Goal: Task Accomplishment & Management: Use online tool/utility

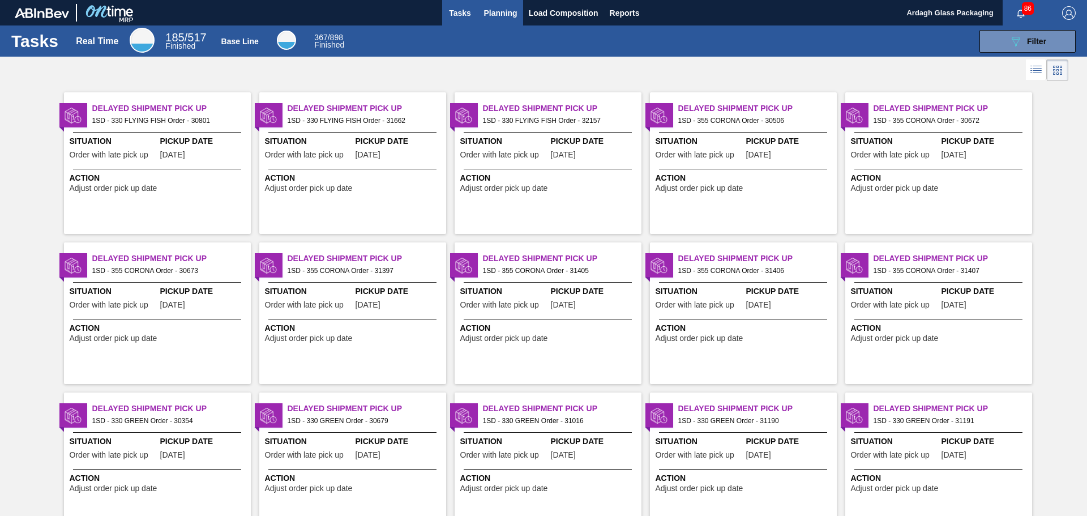
click at [509, 12] on span "Planning" at bounding box center [500, 13] width 33 height 14
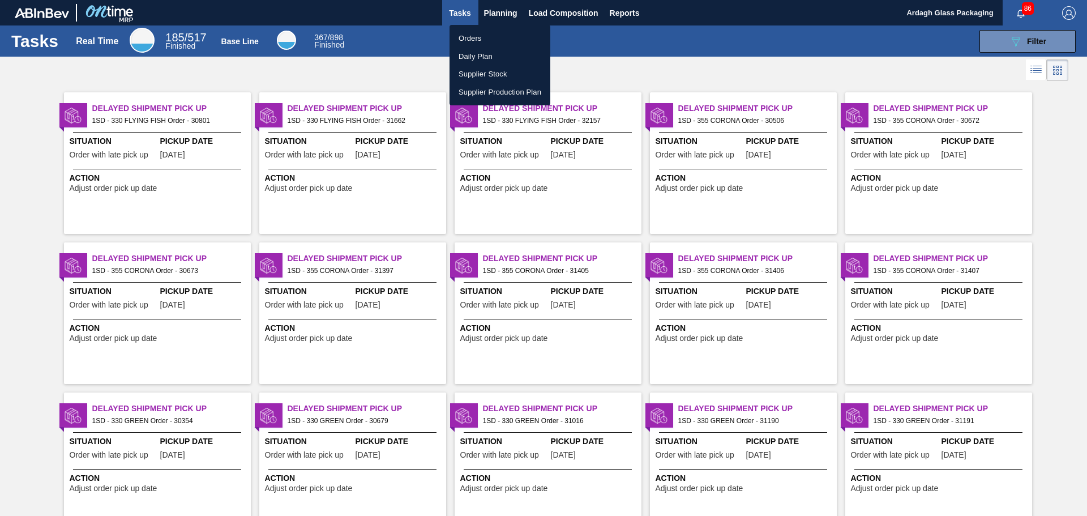
click at [463, 36] on li "Orders" at bounding box center [499, 38] width 101 height 18
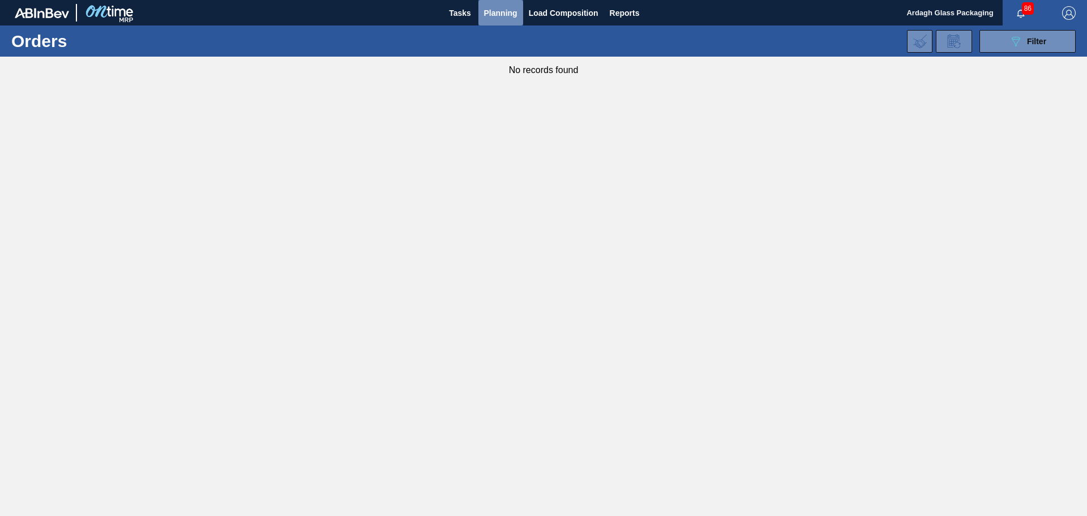
click at [519, 6] on button "Planning" at bounding box center [500, 12] width 45 height 25
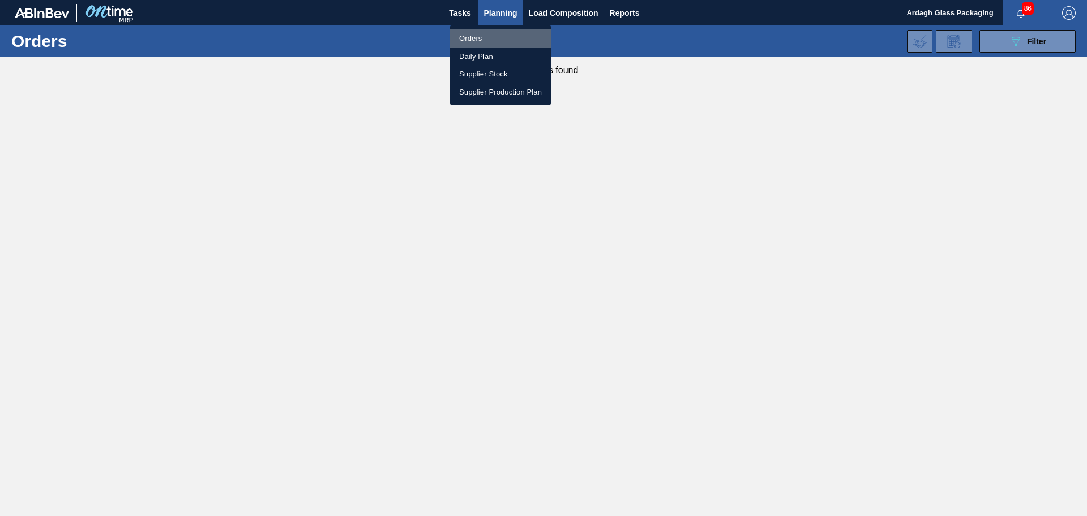
click at [468, 40] on li "Orders" at bounding box center [500, 38] width 101 height 18
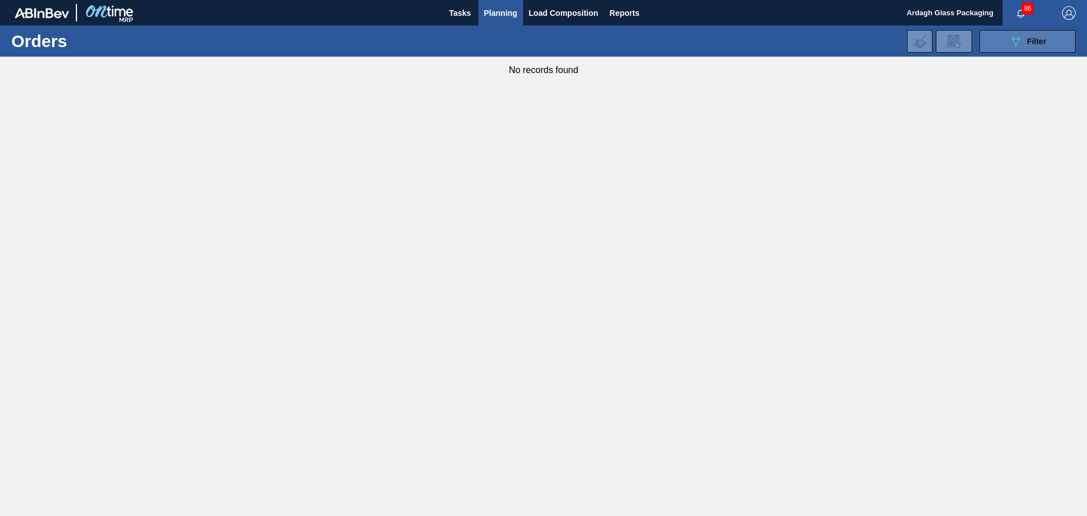
click at [1018, 43] on icon "089F7B8B-B2A5-4AFE-B5C0-19BA573D28AC" at bounding box center [1016, 42] width 14 height 14
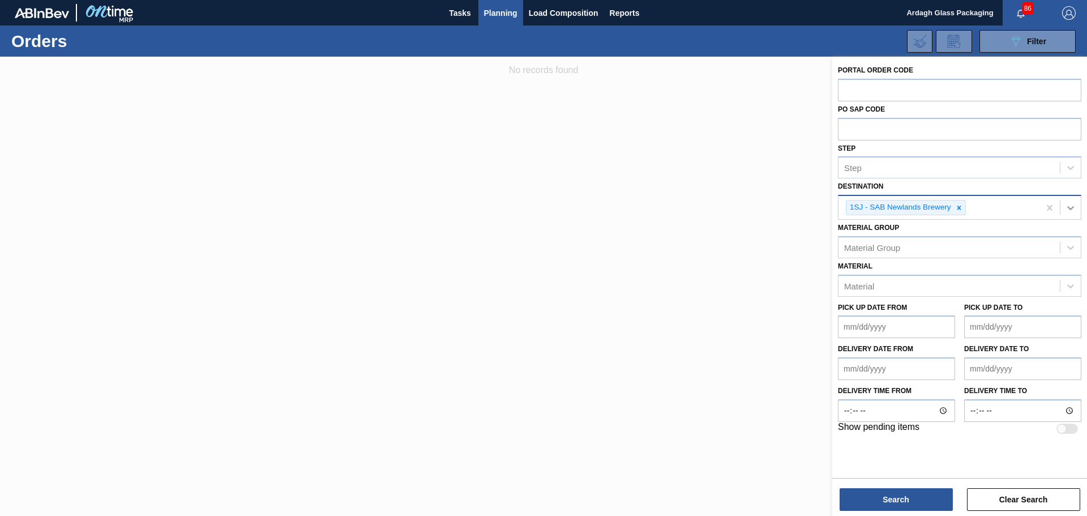
click at [1071, 211] on icon at bounding box center [1070, 207] width 11 height 11
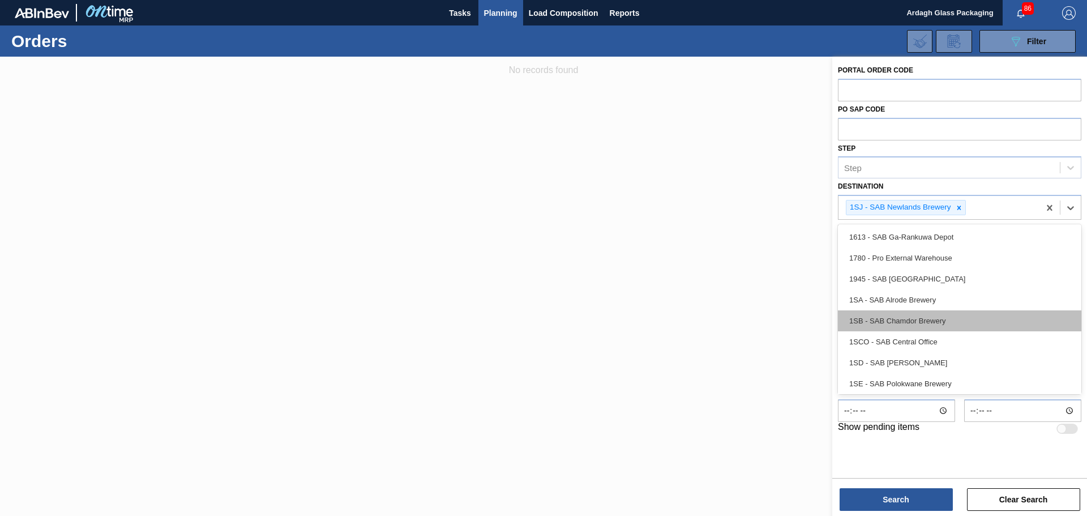
click at [915, 317] on div "1SB - SAB Chamdor Brewery" at bounding box center [959, 320] width 243 height 21
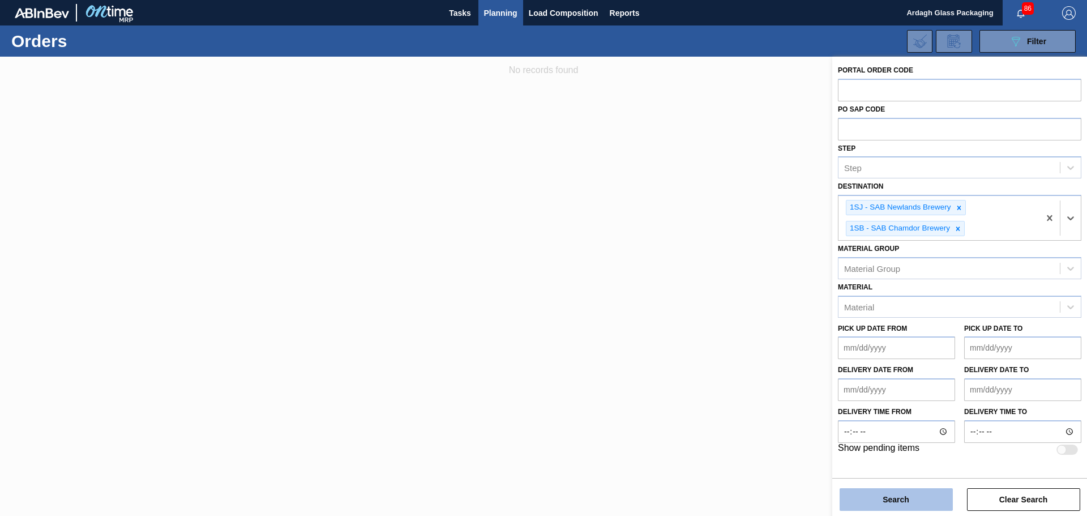
click at [897, 495] on button "Search" at bounding box center [895, 499] width 113 height 23
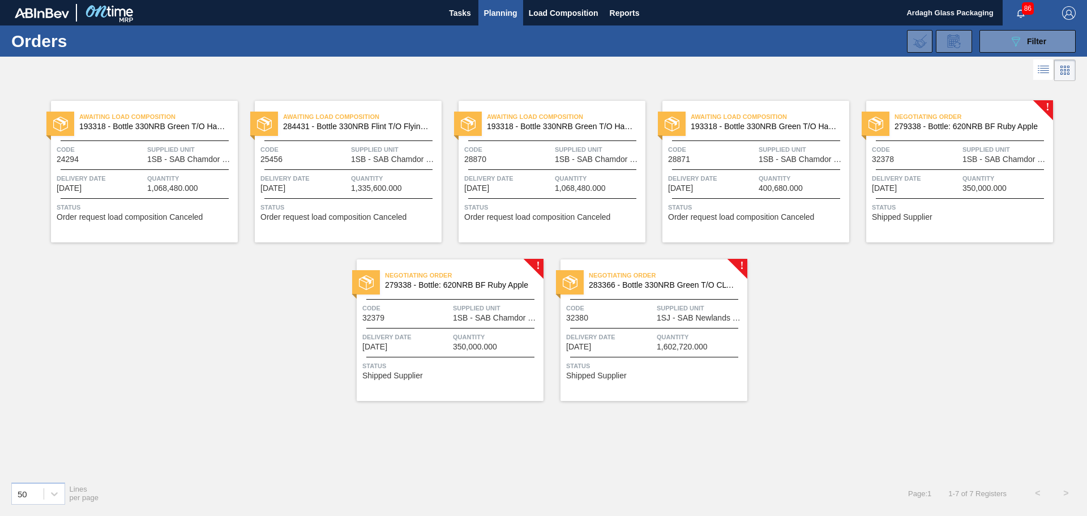
drag, startPoint x: 1006, startPoint y: 40, endPoint x: 908, endPoint y: 89, distance: 109.6
click at [1002, 40] on button "089F7B8B-B2A5-4AFE-B5C0-19BA573D28AC Filter" at bounding box center [1027, 41] width 96 height 23
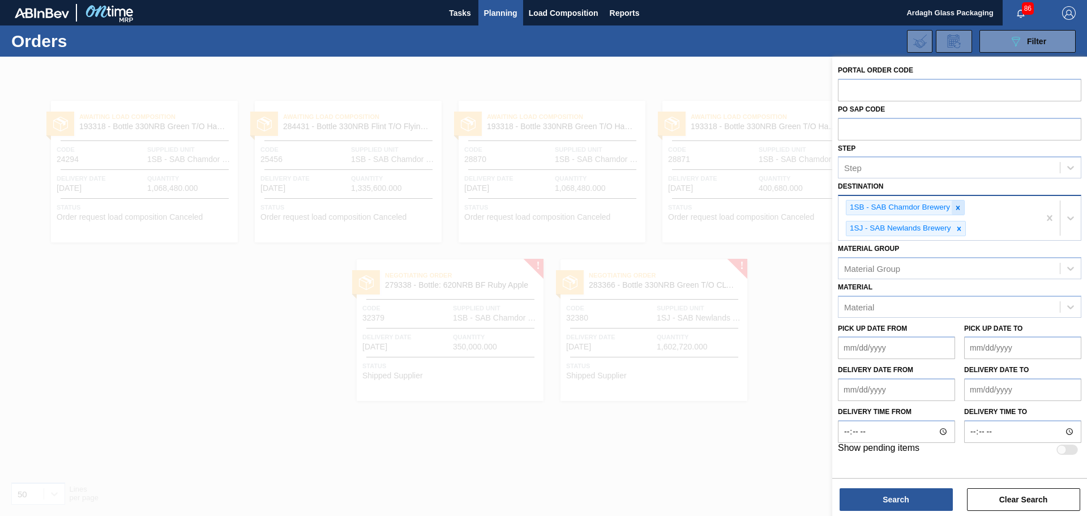
click at [956, 206] on icon at bounding box center [958, 207] width 4 height 4
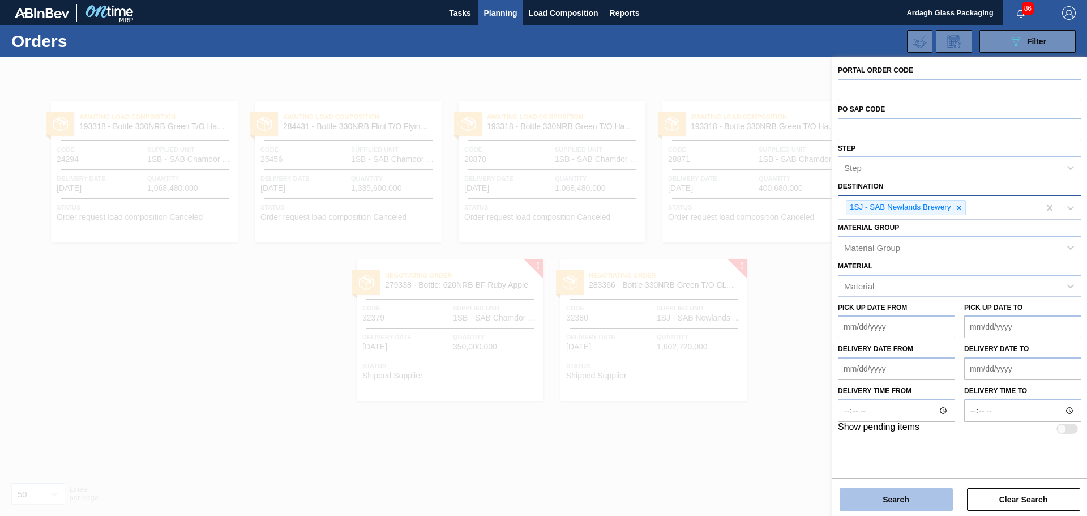
click at [894, 498] on button "Search" at bounding box center [895, 499] width 113 height 23
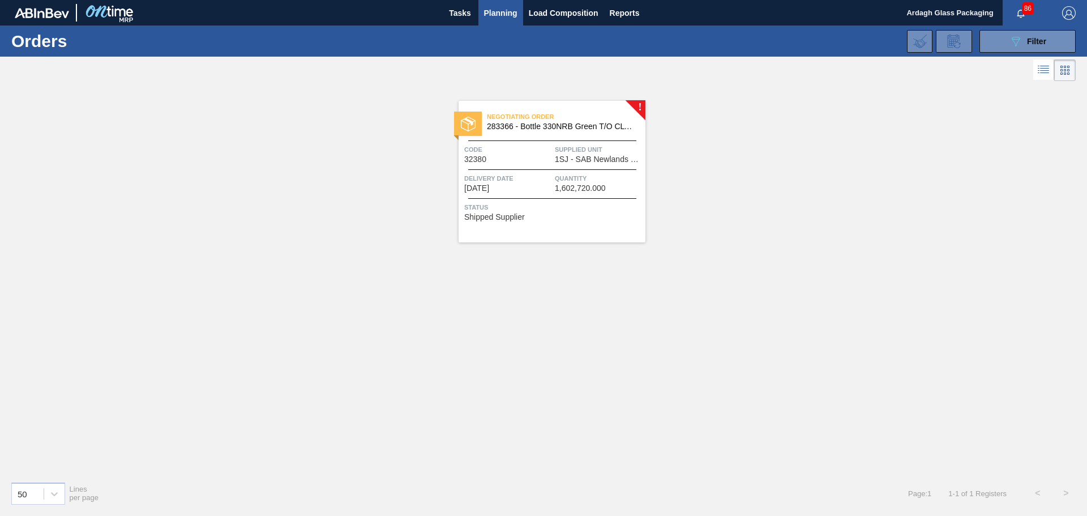
click at [591, 176] on span "Quantity" at bounding box center [599, 178] width 88 height 11
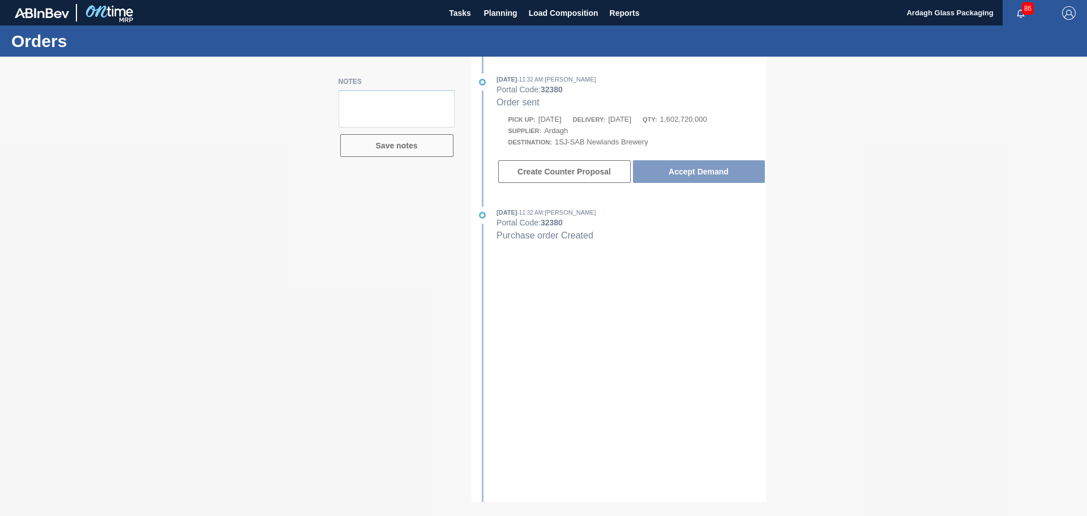
click at [715, 172] on div at bounding box center [543, 286] width 1087 height 459
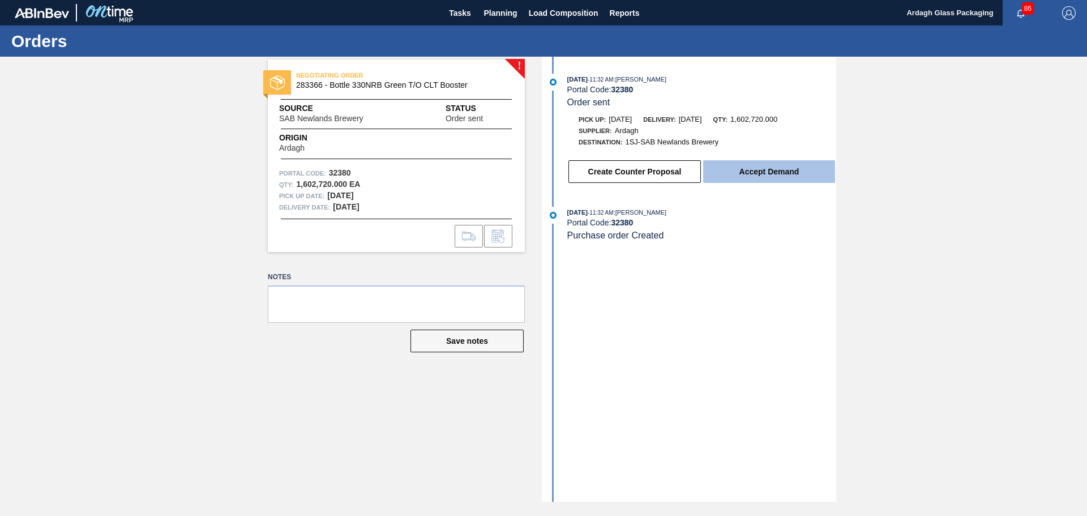
click at [767, 165] on button "Accept Demand" at bounding box center [769, 171] width 132 height 23
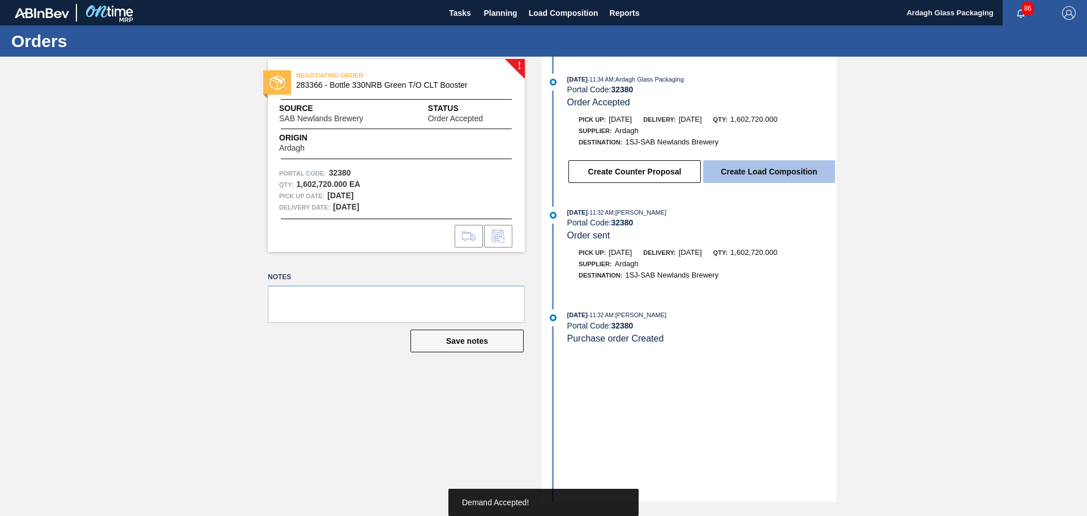
click at [780, 173] on button "Create Load Composition" at bounding box center [769, 171] width 132 height 23
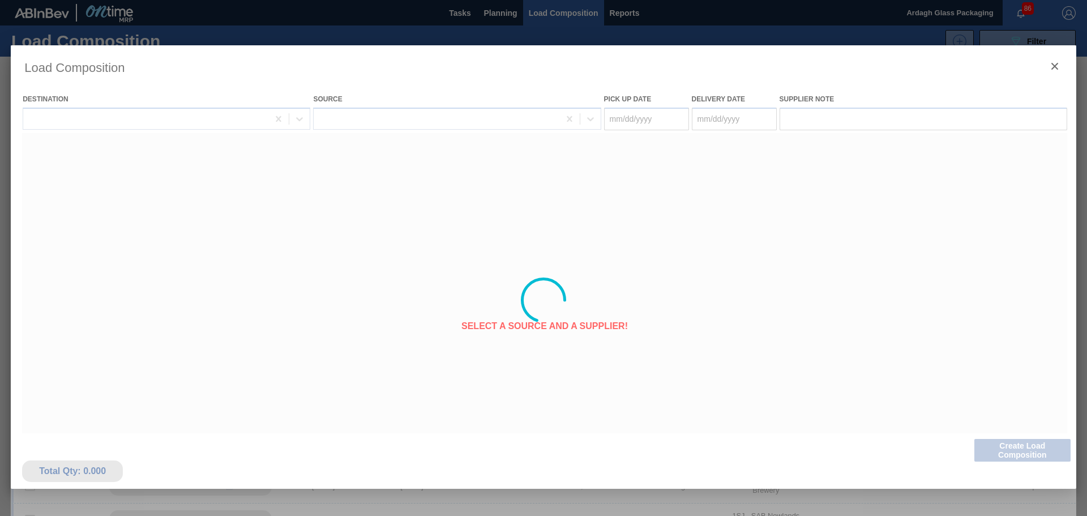
type Date "[DATE]"
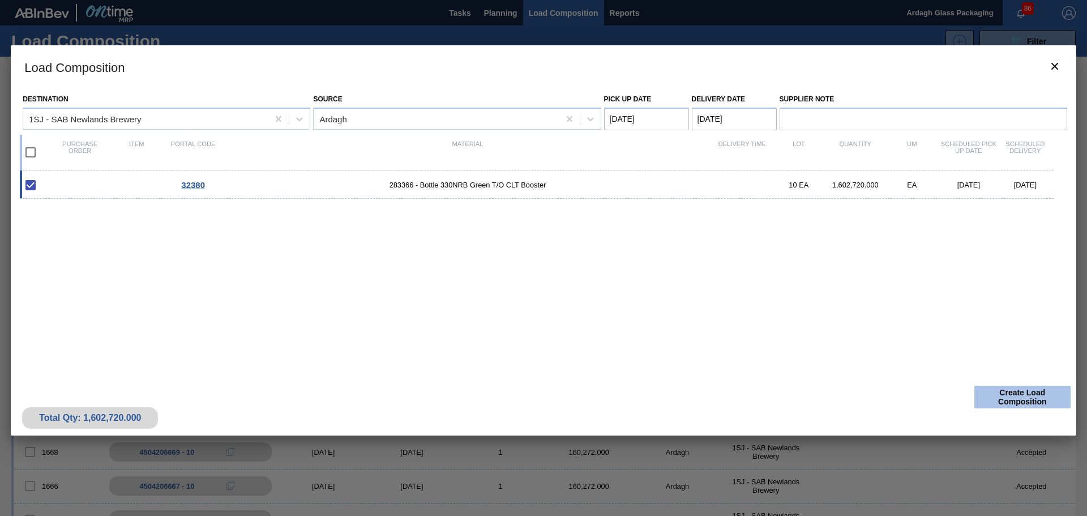
click at [1015, 396] on button "Create Load Composition" at bounding box center [1022, 396] width 96 height 23
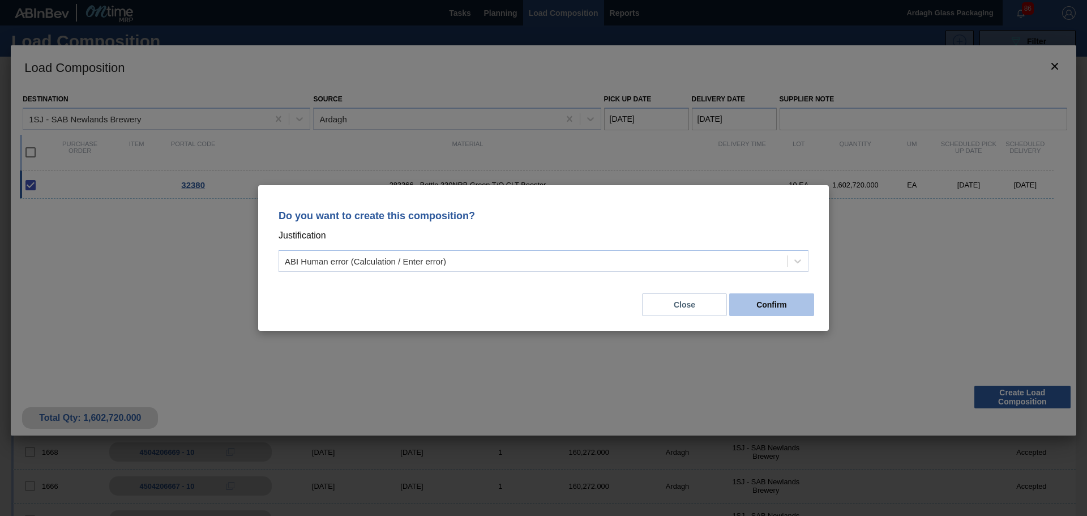
click at [788, 307] on button "Confirm" at bounding box center [771, 304] width 85 height 23
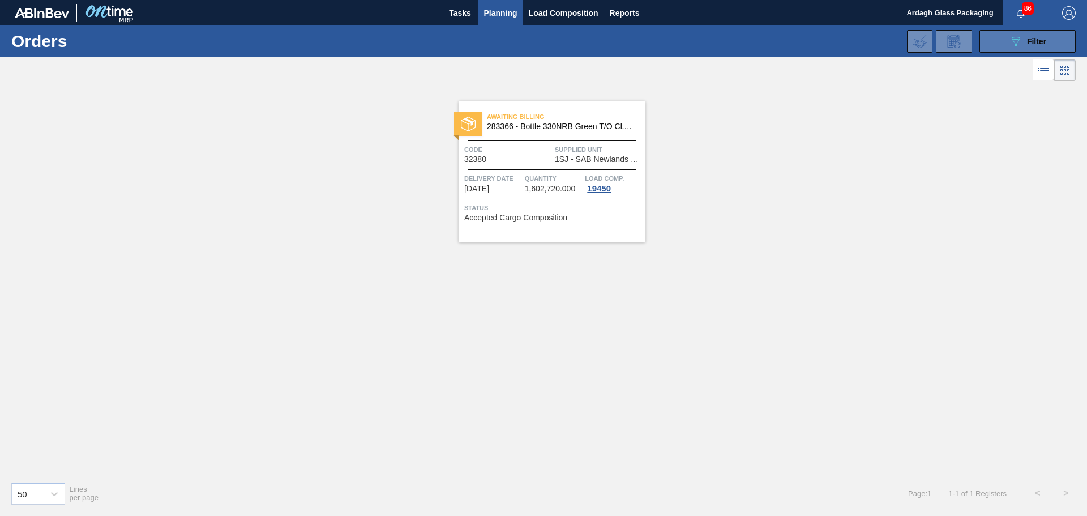
click at [1011, 44] on icon "089F7B8B-B2A5-4AFE-B5C0-19BA573D28AC" at bounding box center [1016, 42] width 14 height 14
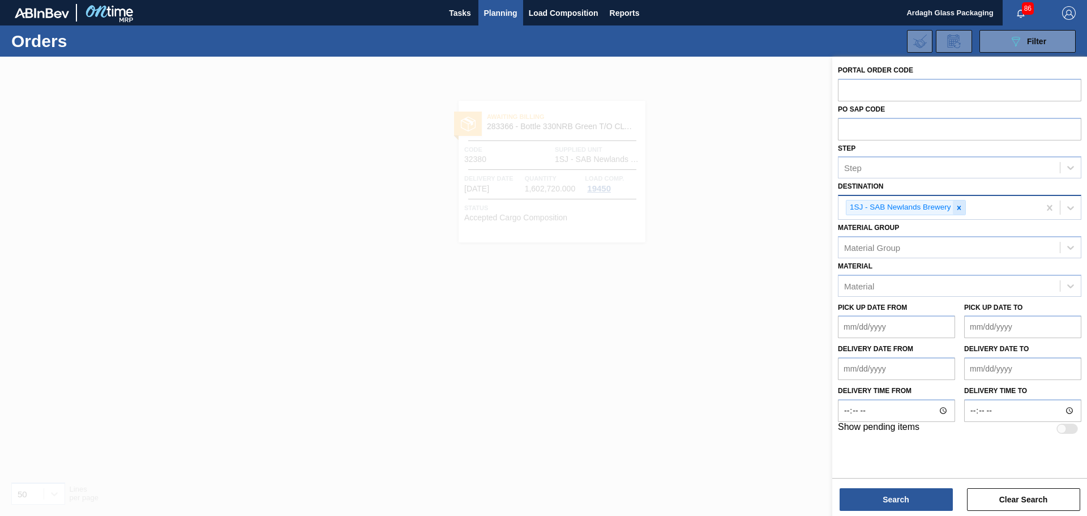
click at [960, 207] on icon at bounding box center [959, 208] width 8 height 8
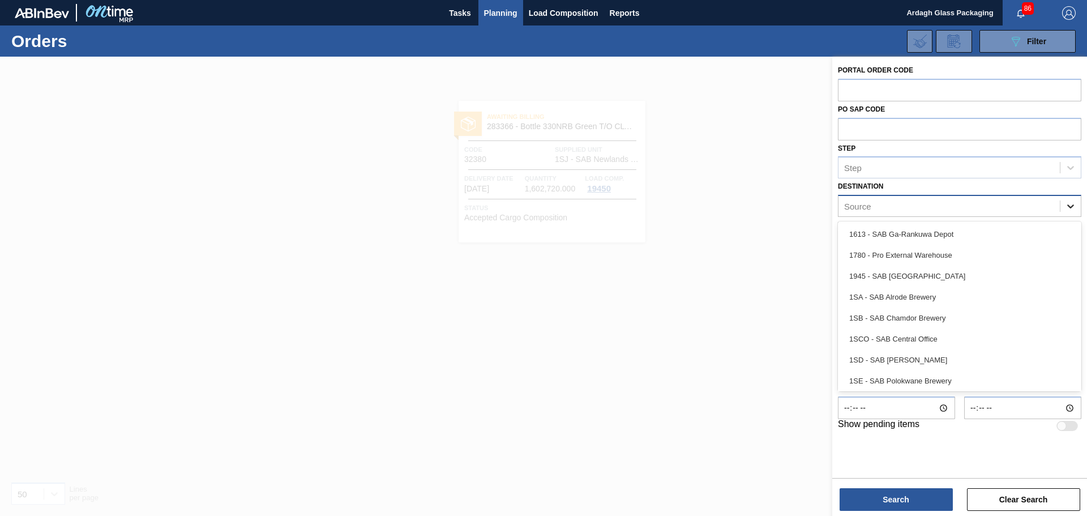
click at [1074, 205] on icon at bounding box center [1070, 205] width 11 height 11
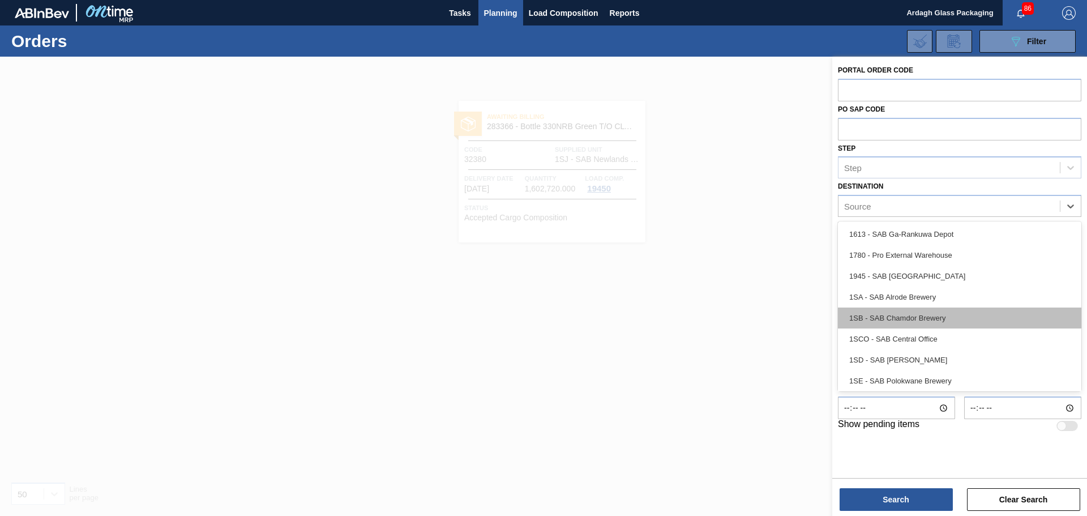
click at [940, 316] on div "1SB - SAB Chamdor Brewery" at bounding box center [959, 317] width 243 height 21
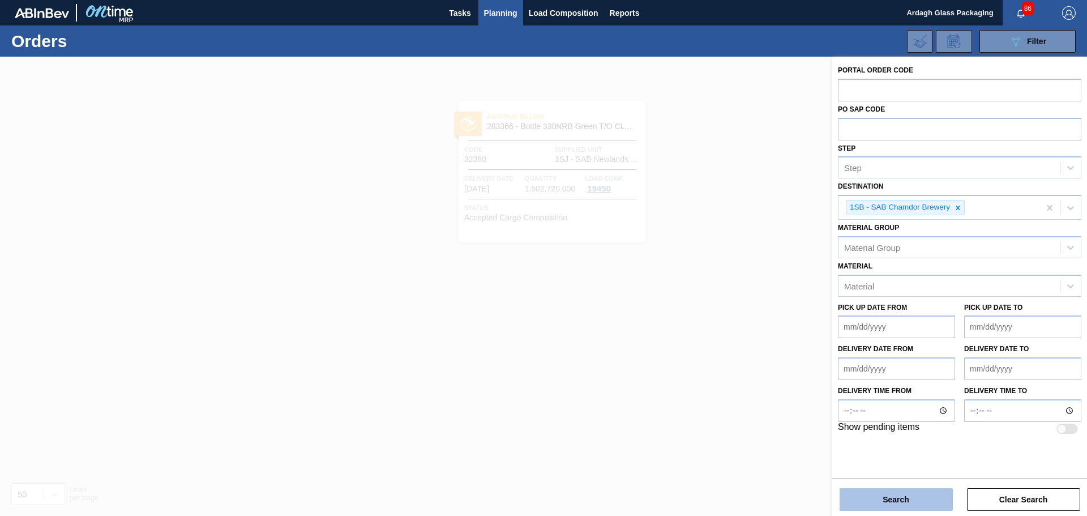
click at [872, 495] on button "Search" at bounding box center [895, 499] width 113 height 23
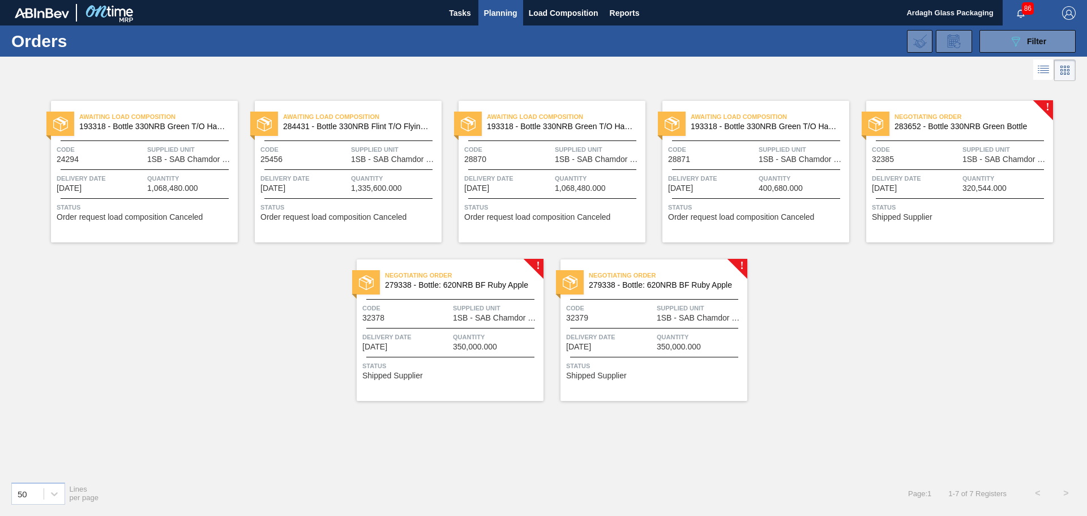
click at [450, 306] on div "Code 32378 Supplied Unit 1SB - SAB Chamdor Brewery" at bounding box center [450, 312] width 187 height 20
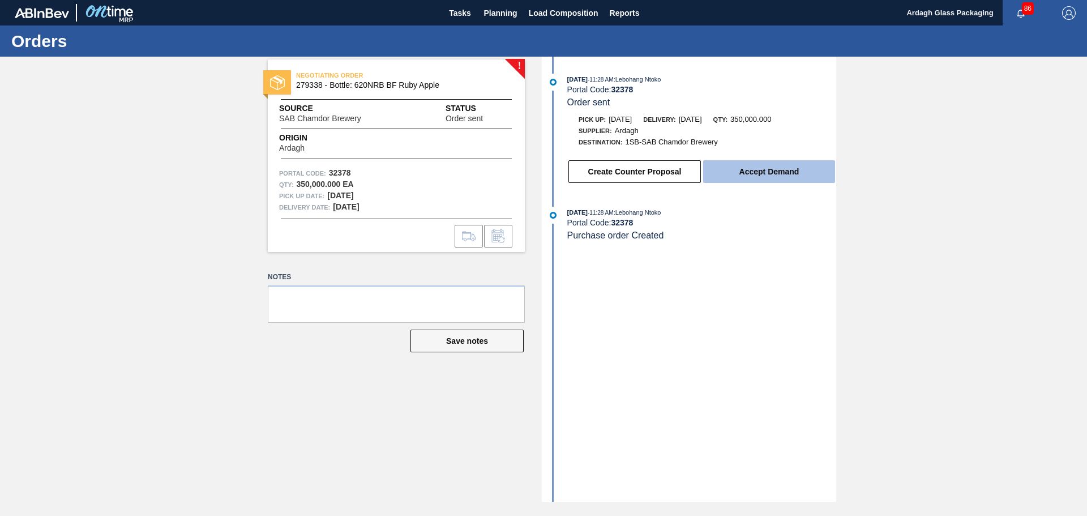
click at [771, 168] on button "Accept Demand" at bounding box center [769, 171] width 132 height 23
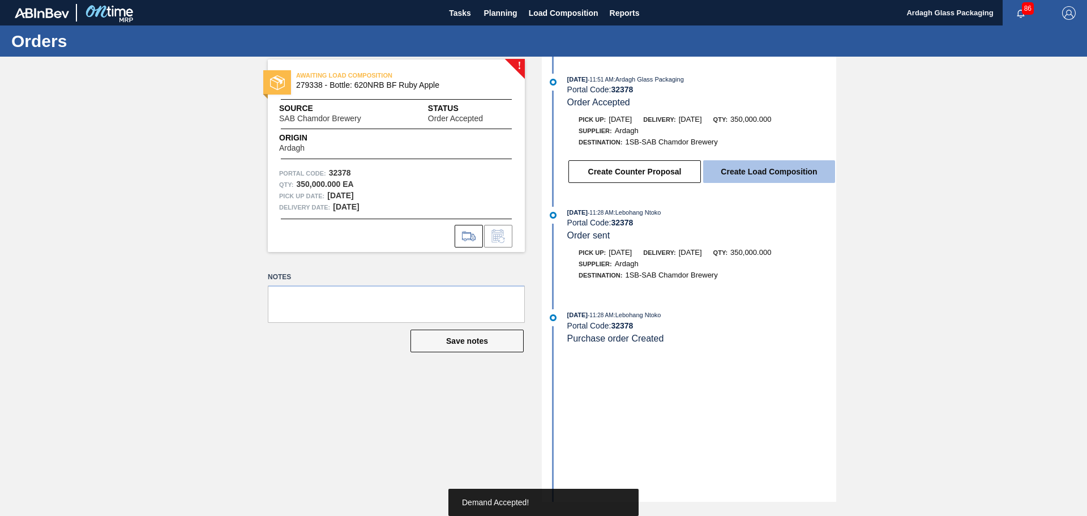
click at [772, 168] on button "Create Load Composition" at bounding box center [769, 171] width 132 height 23
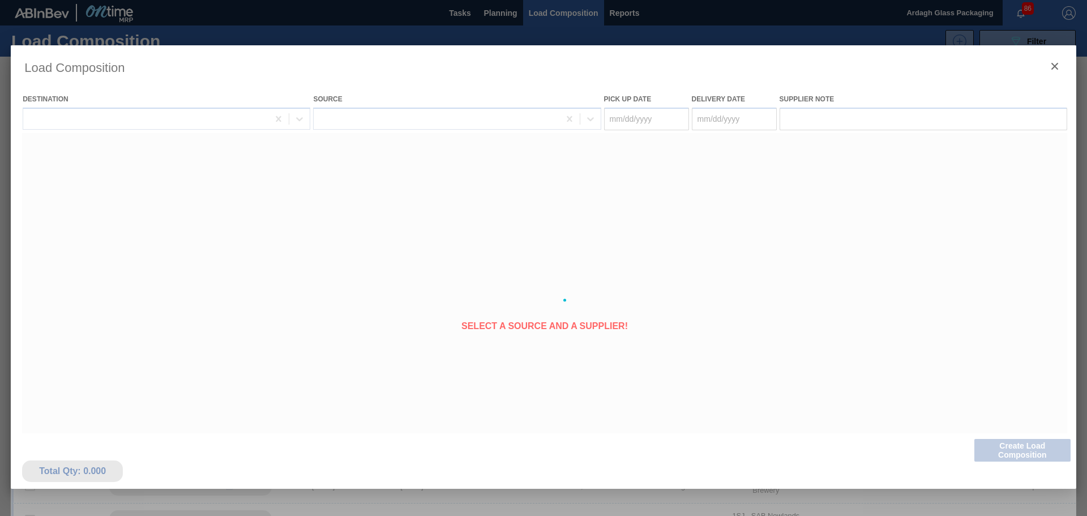
type Date "[DATE]"
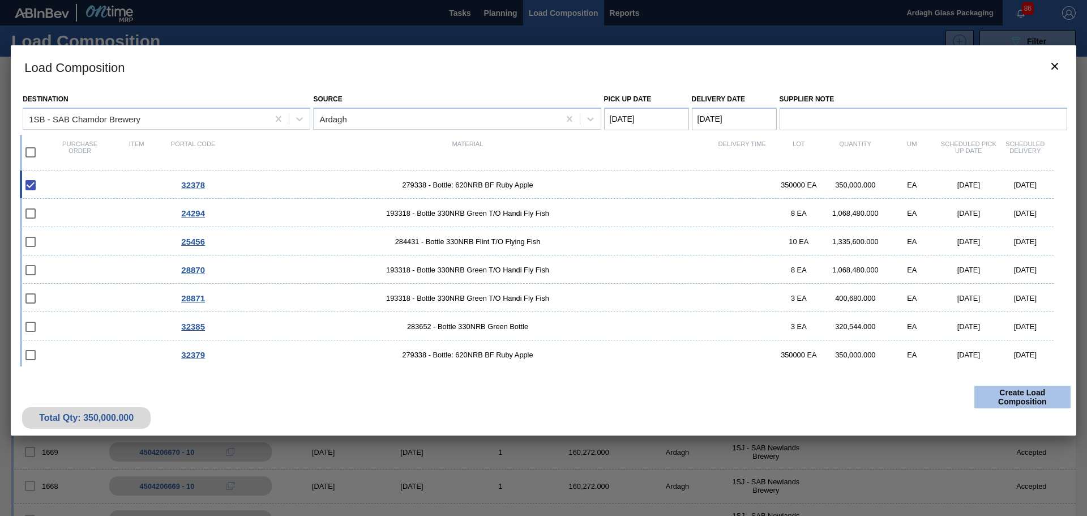
click at [1027, 394] on button "Create Load Composition" at bounding box center [1022, 396] width 96 height 23
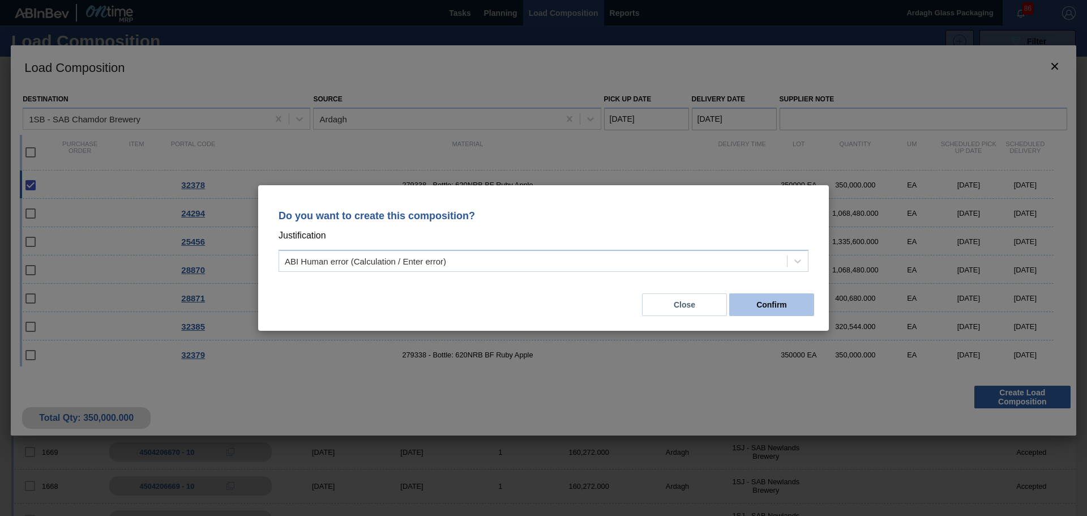
click at [753, 306] on button "Confirm" at bounding box center [771, 304] width 85 height 23
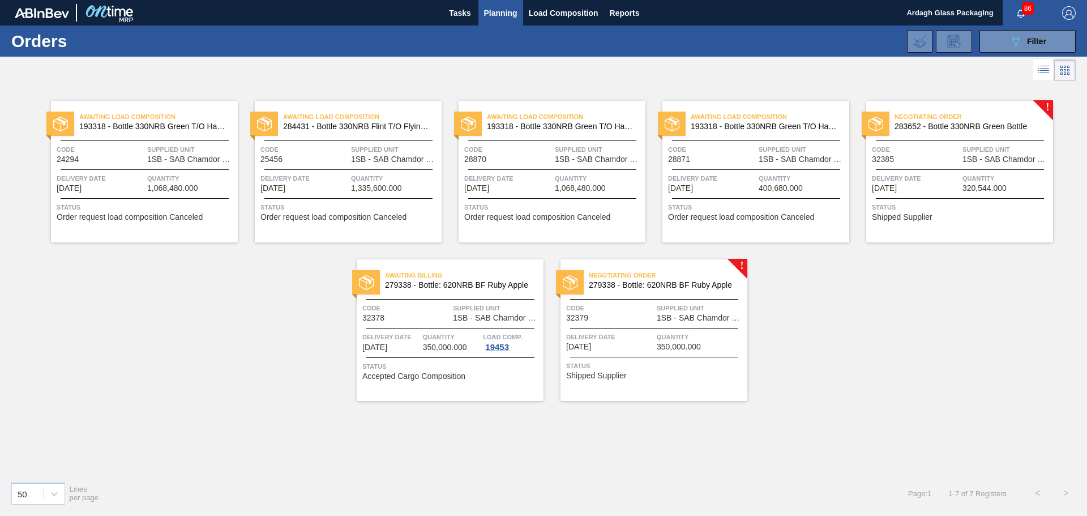
click at [704, 323] on div "Negotiating Order 279338 - Bottle: 620NRB BF Ruby Apple Code 32379 Supplied Uni…" at bounding box center [653, 329] width 187 height 141
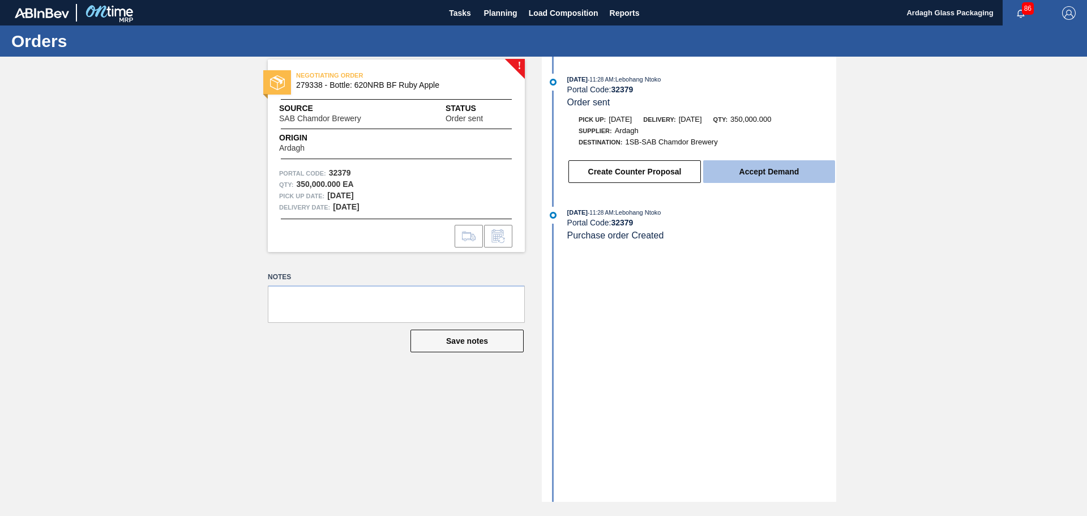
click at [749, 169] on button "Accept Demand" at bounding box center [769, 171] width 132 height 23
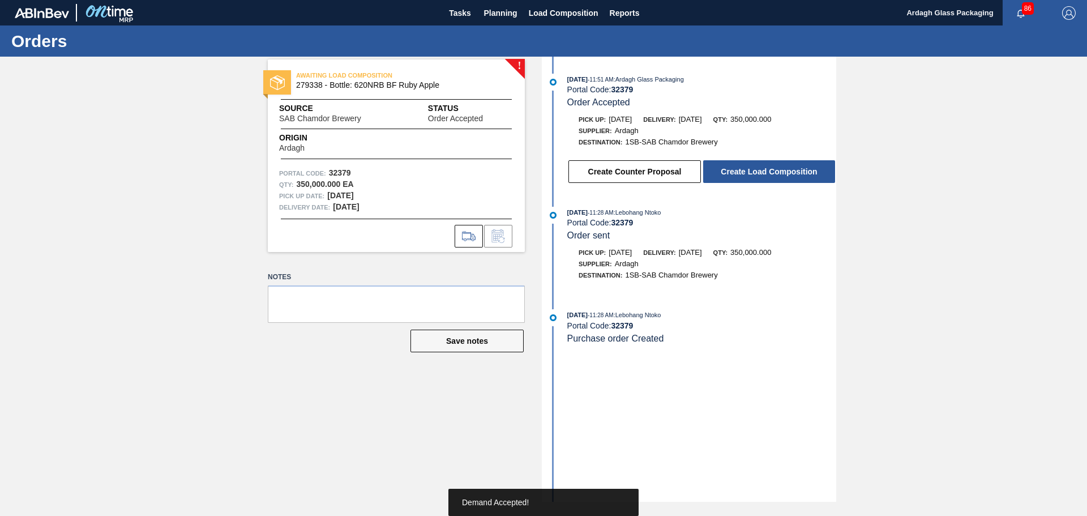
click at [749, 169] on button "Create Load Composition" at bounding box center [769, 171] width 132 height 23
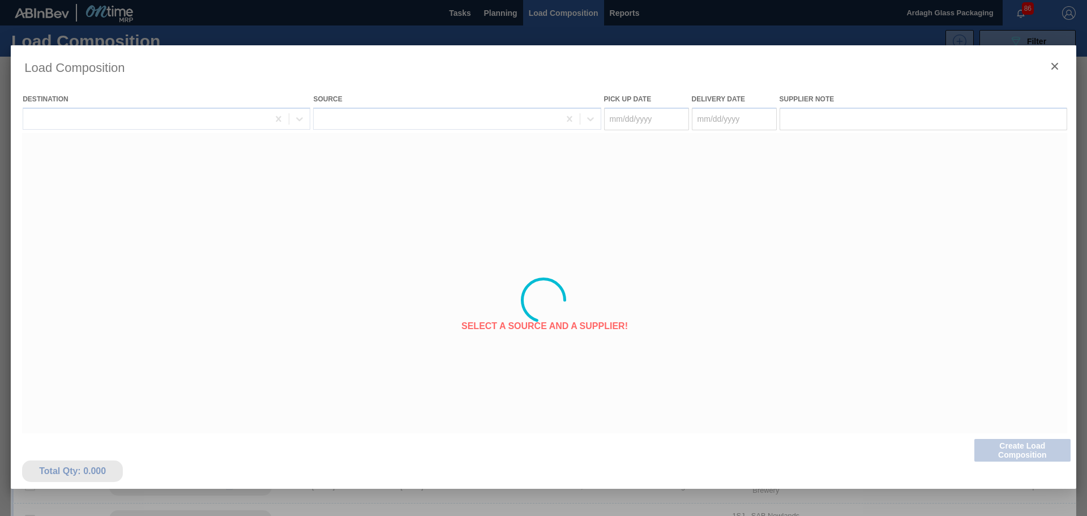
type Date "[DATE]"
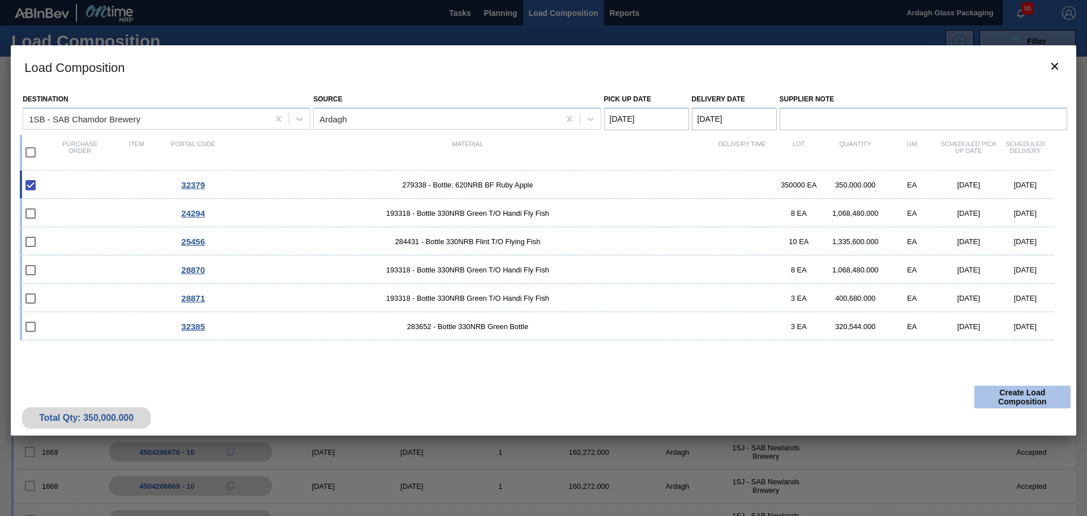
click at [1011, 390] on button "Create Load Composition" at bounding box center [1022, 396] width 96 height 23
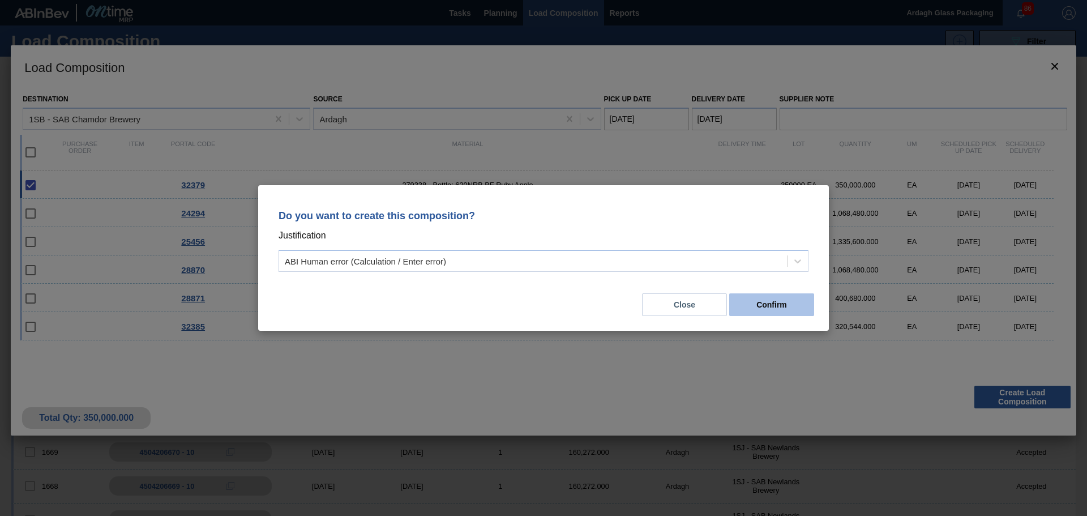
click at [780, 301] on button "Confirm" at bounding box center [771, 304] width 85 height 23
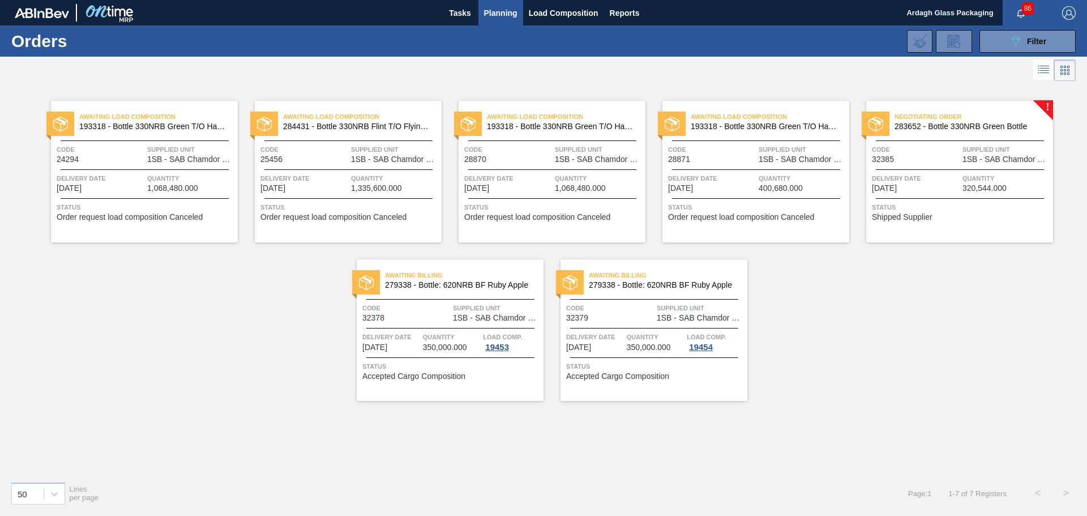
click at [925, 195] on div "Negotiating Order 283652 - Bottle 330NRB Green Bottle Code 32385 Supplied Unit …" at bounding box center [959, 171] width 187 height 141
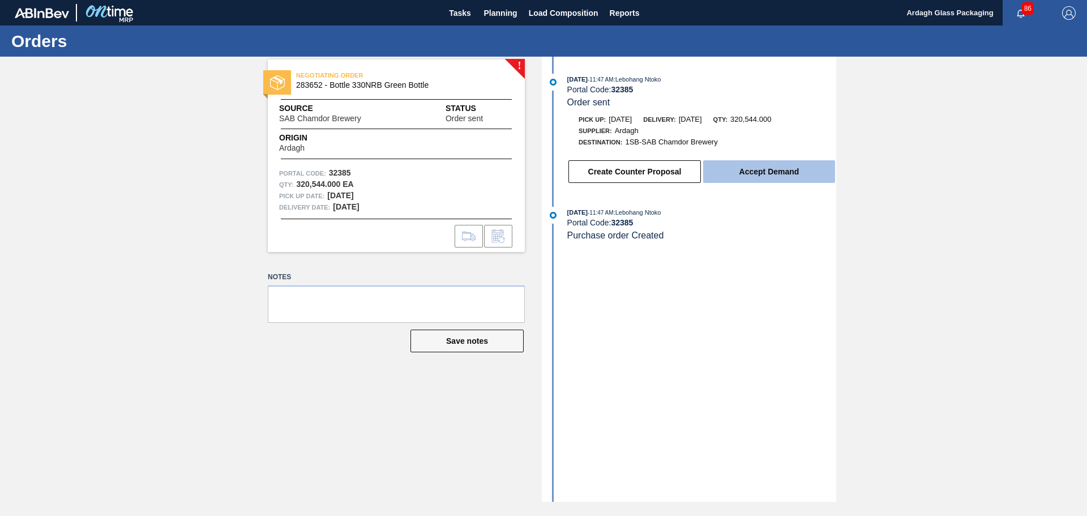
click at [774, 174] on button "Accept Demand" at bounding box center [769, 171] width 132 height 23
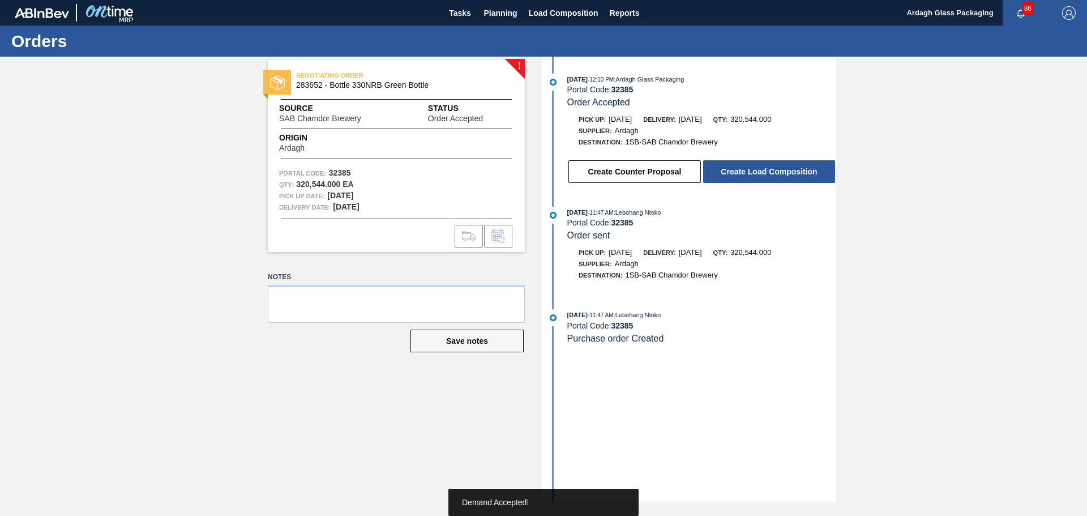
click at [774, 174] on button "Create Load Composition" at bounding box center [769, 171] width 132 height 23
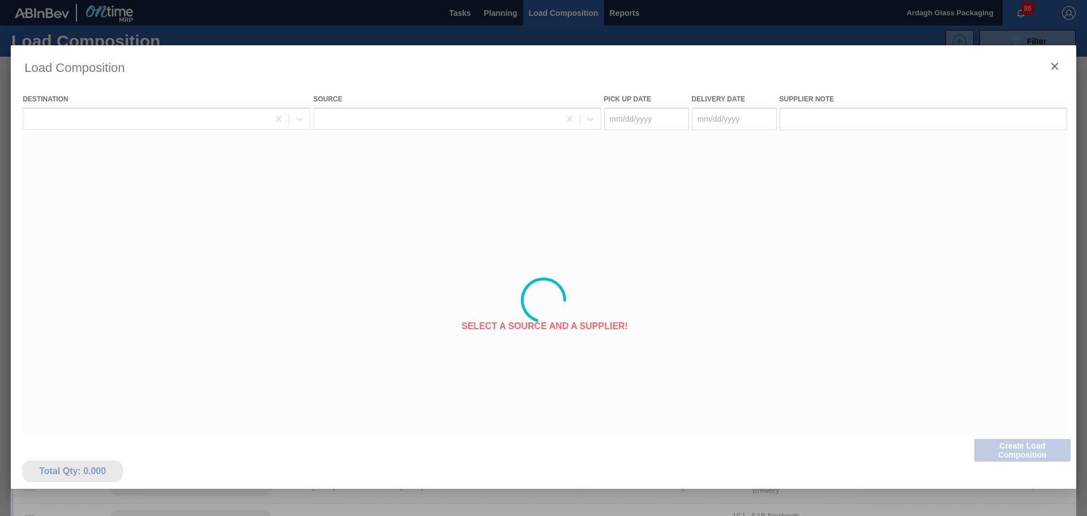
type Date "[DATE]"
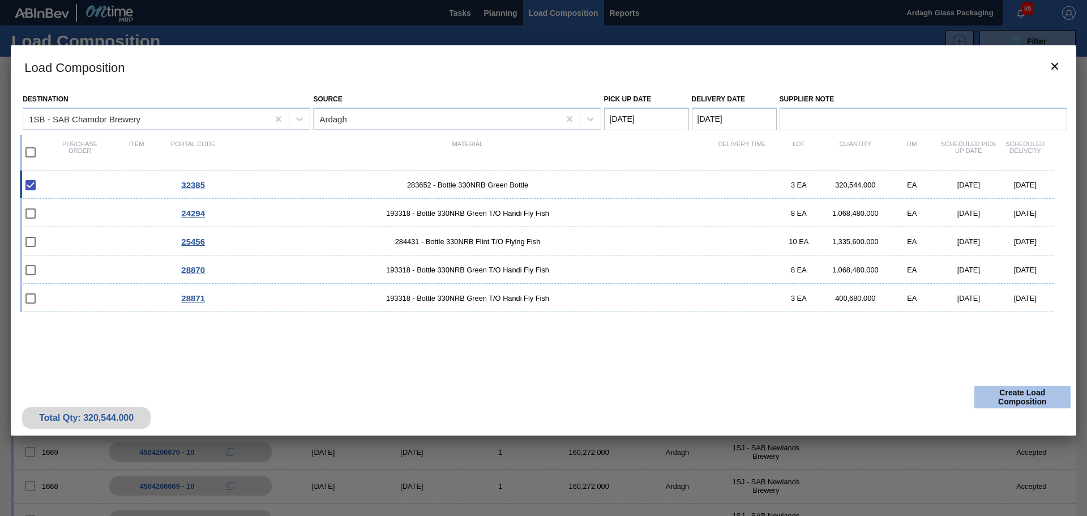
click at [1021, 394] on button "Create Load Composition" at bounding box center [1022, 396] width 96 height 23
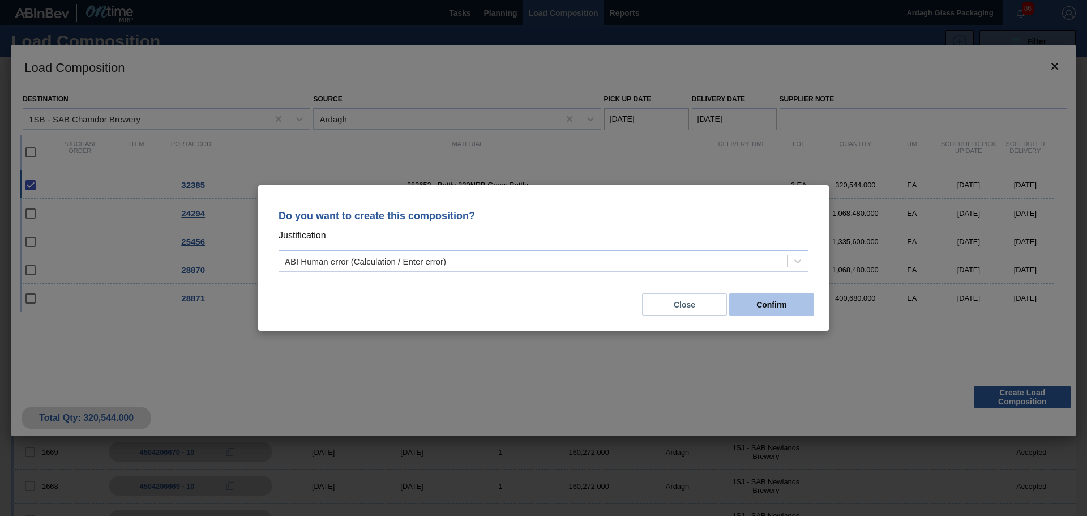
click at [758, 303] on button "Confirm" at bounding box center [771, 304] width 85 height 23
